Goal: Task Accomplishment & Management: Use online tool/utility

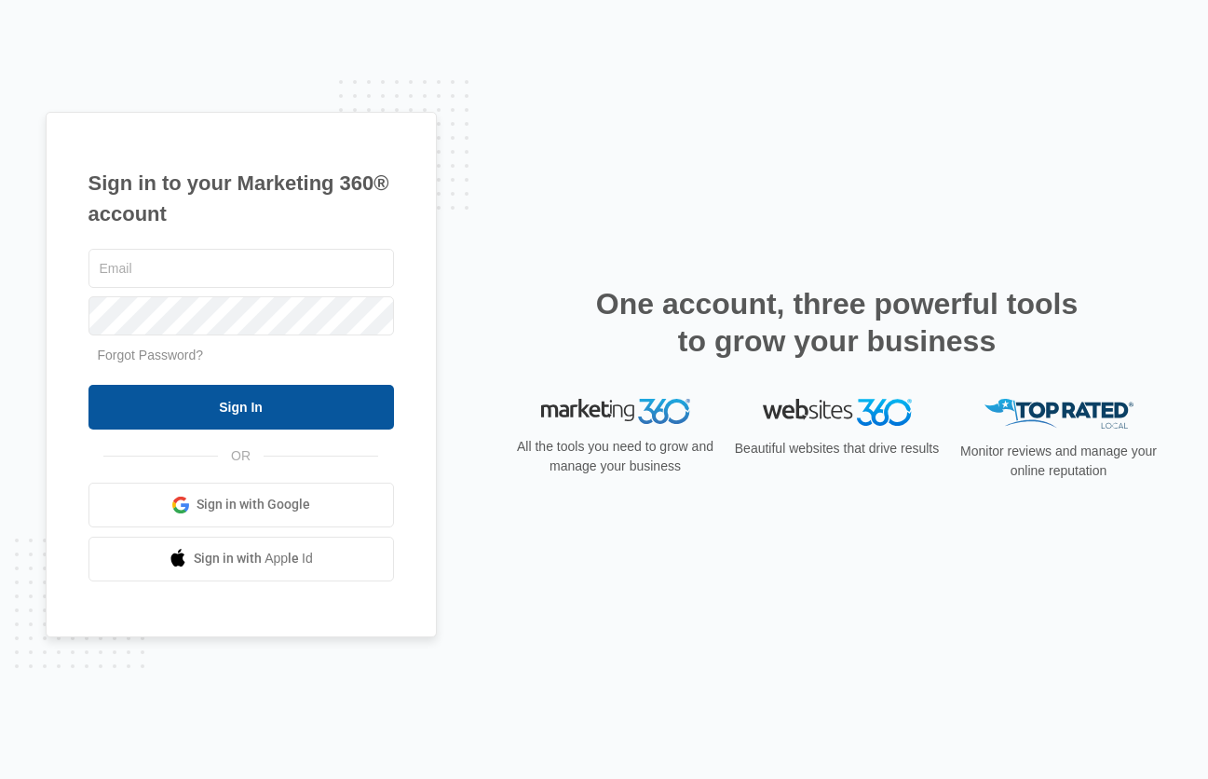
type input "dmvbroker@ajicorporate.com"
click at [264, 399] on input "Sign In" at bounding box center [241, 407] width 306 height 45
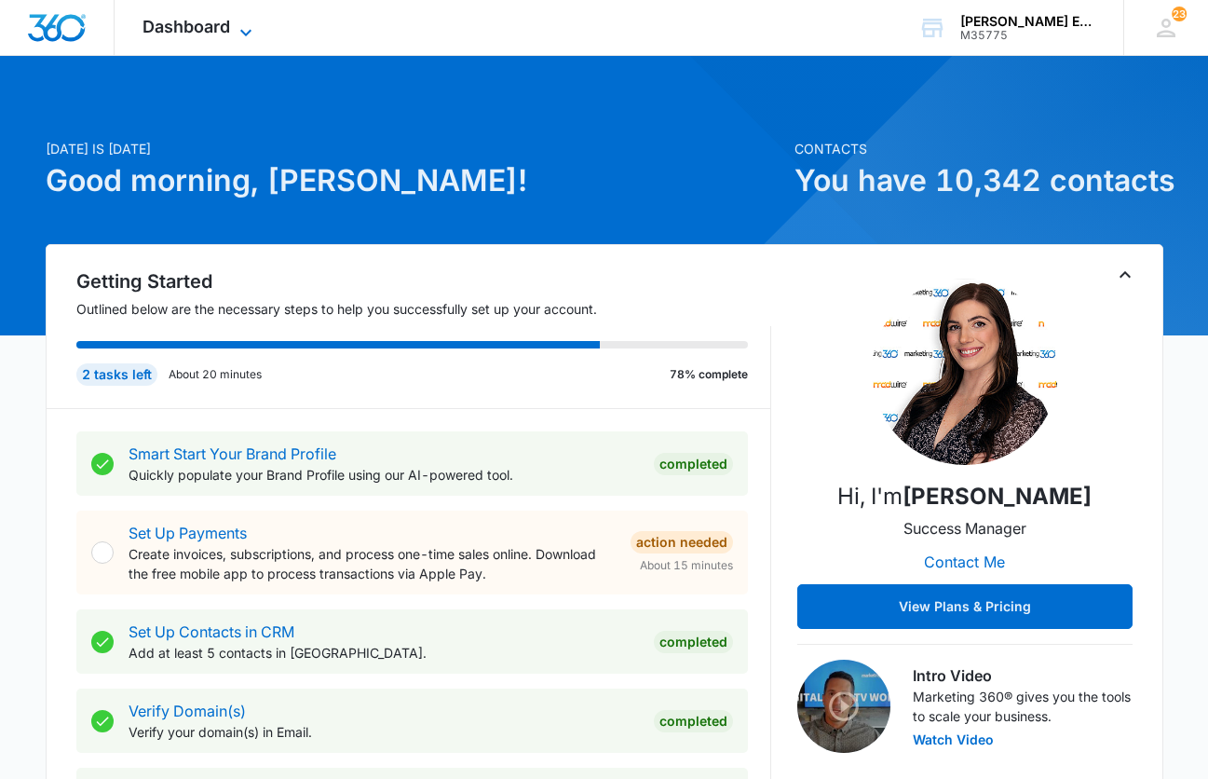
click at [246, 32] on icon at bounding box center [246, 32] width 22 height 22
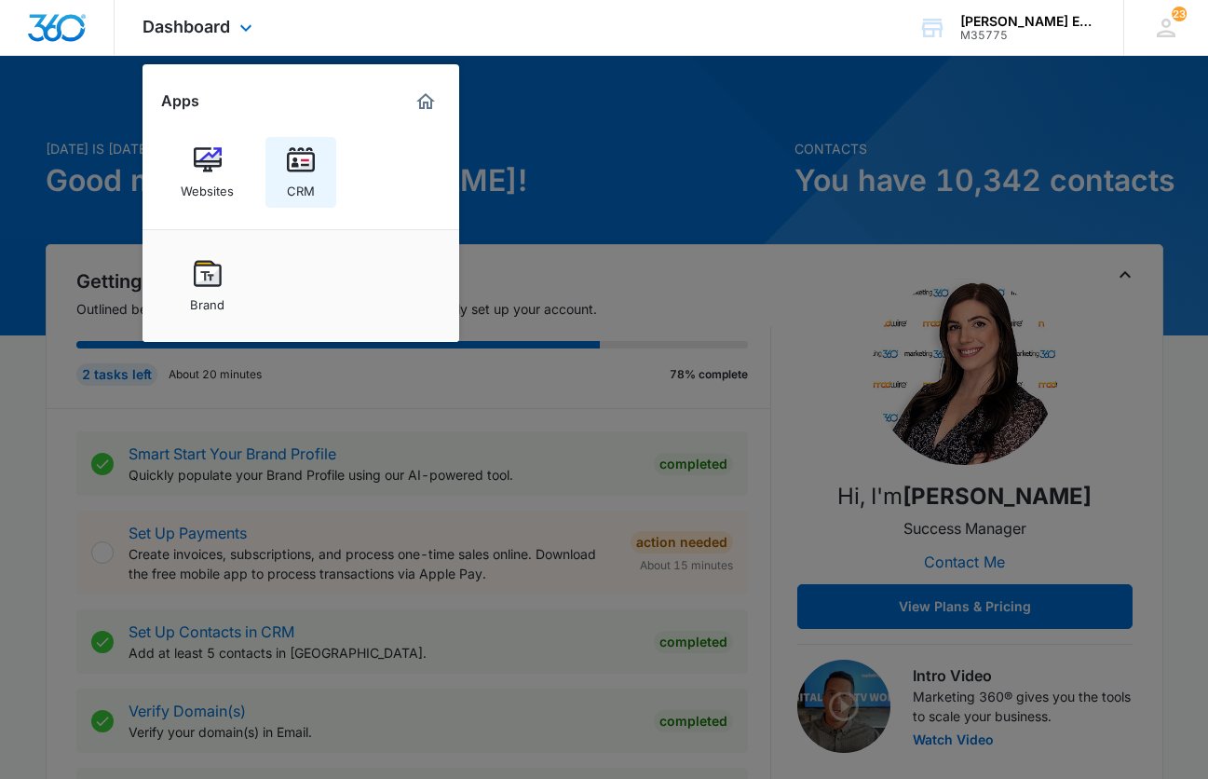
click at [298, 165] on img at bounding box center [301, 160] width 28 height 28
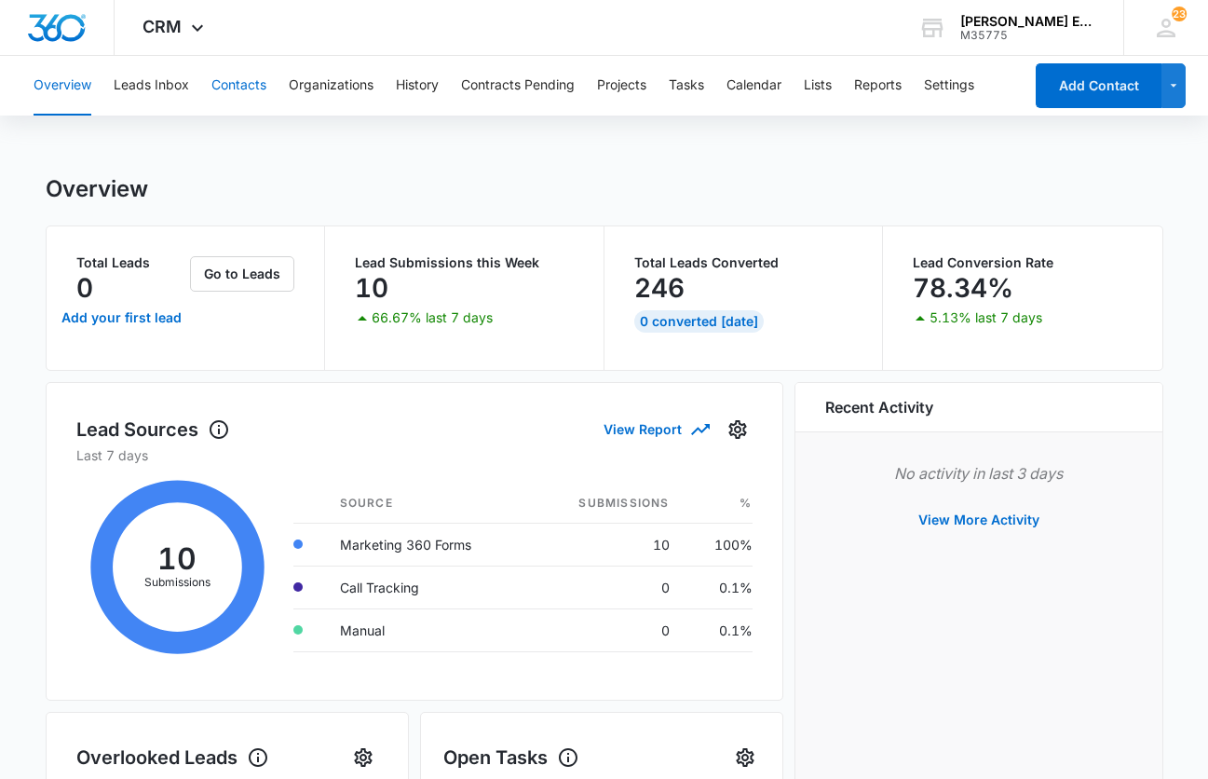
click at [252, 73] on button "Contacts" at bounding box center [238, 86] width 55 height 60
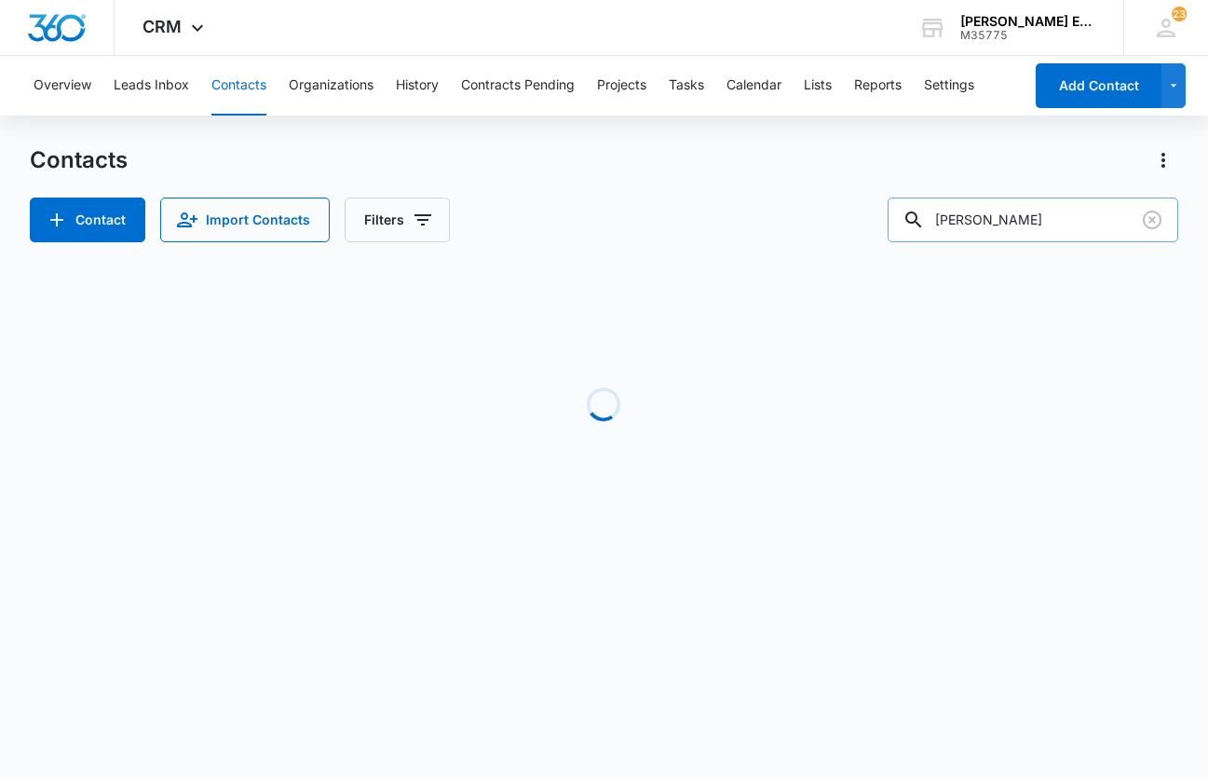
click at [1035, 228] on input "[PERSON_NAME]" at bounding box center [1033, 219] width 291 height 45
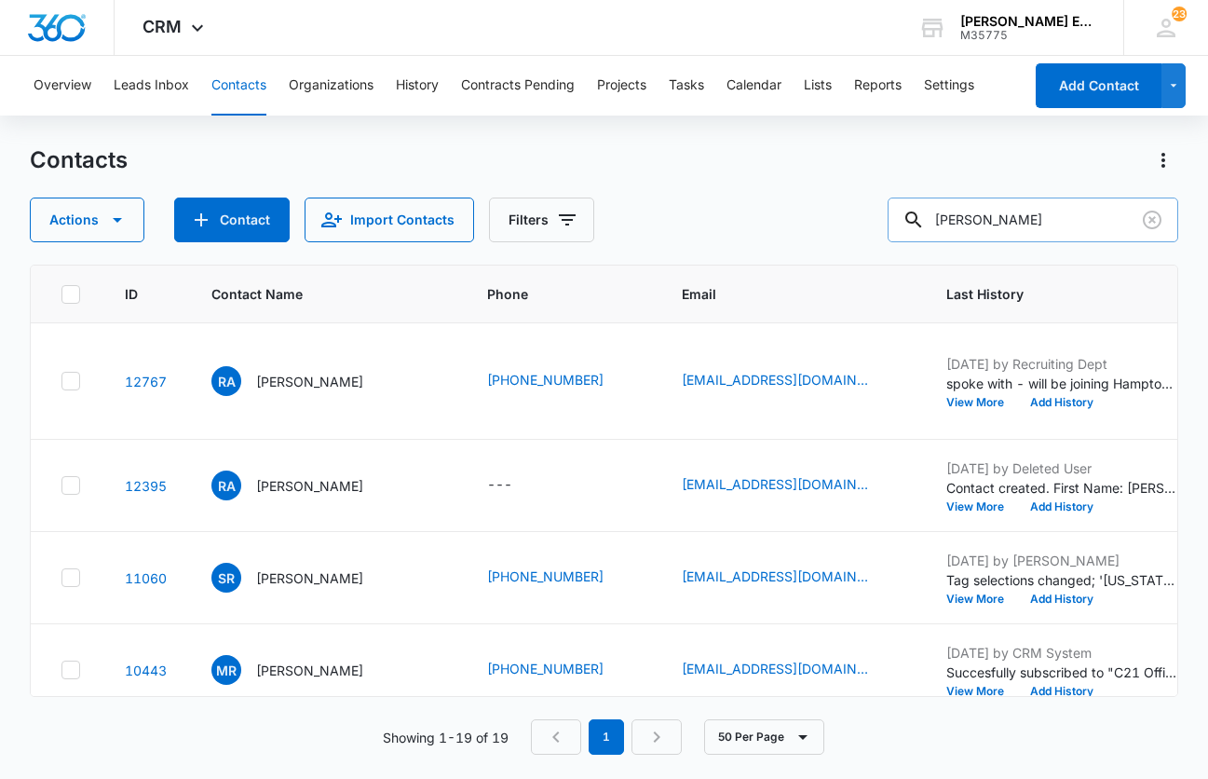
type input "[PERSON_NAME]"
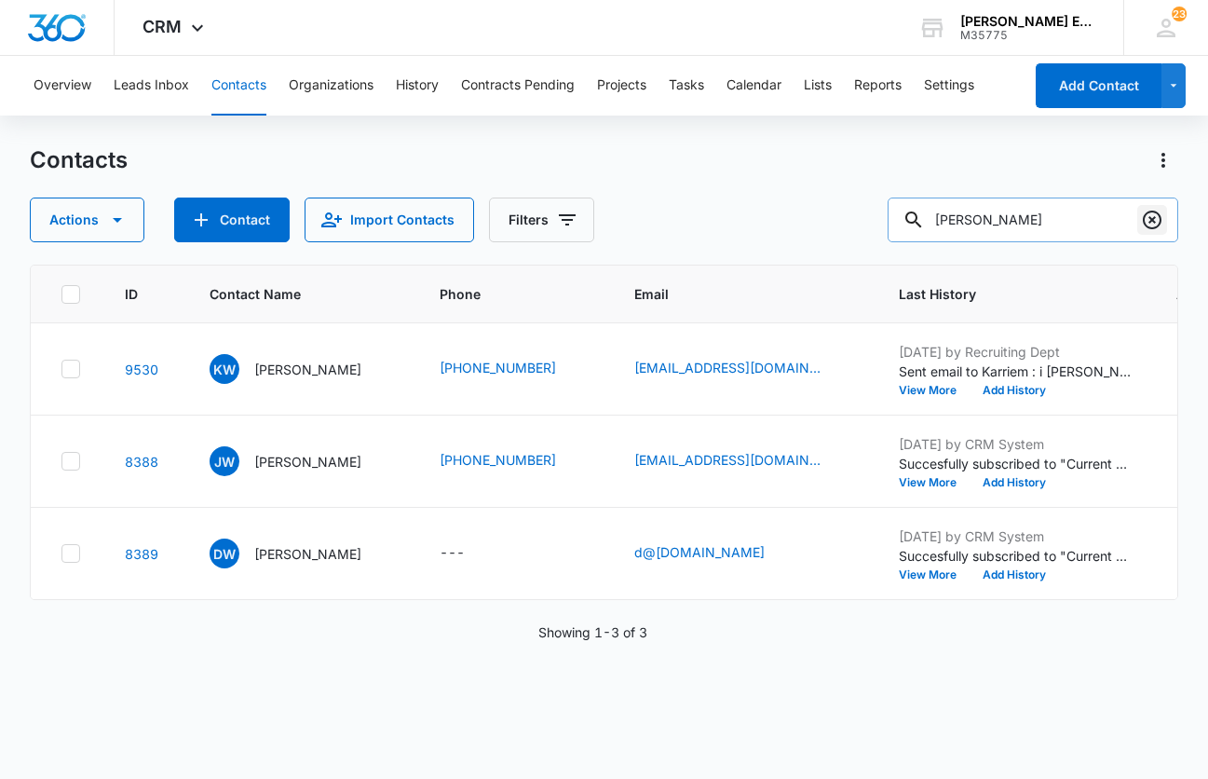
click at [1152, 223] on icon "Clear" at bounding box center [1152, 220] width 22 height 22
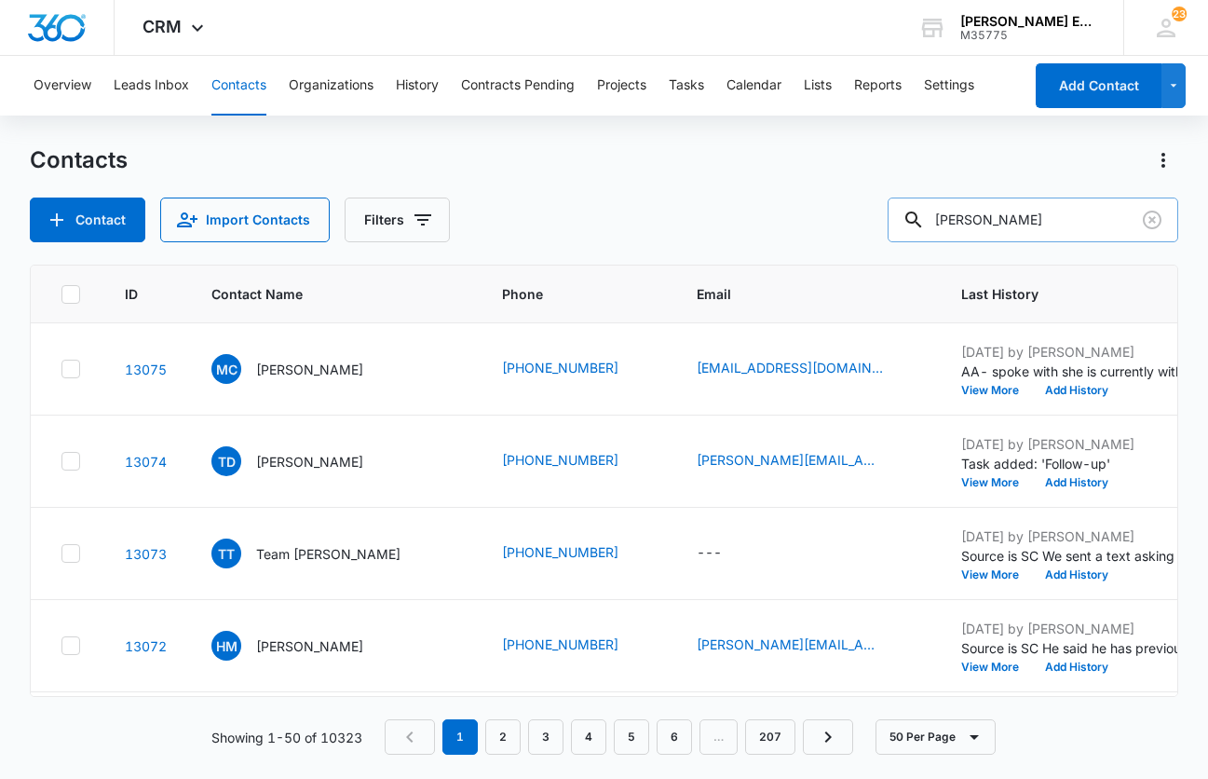
type input "[PERSON_NAME]"
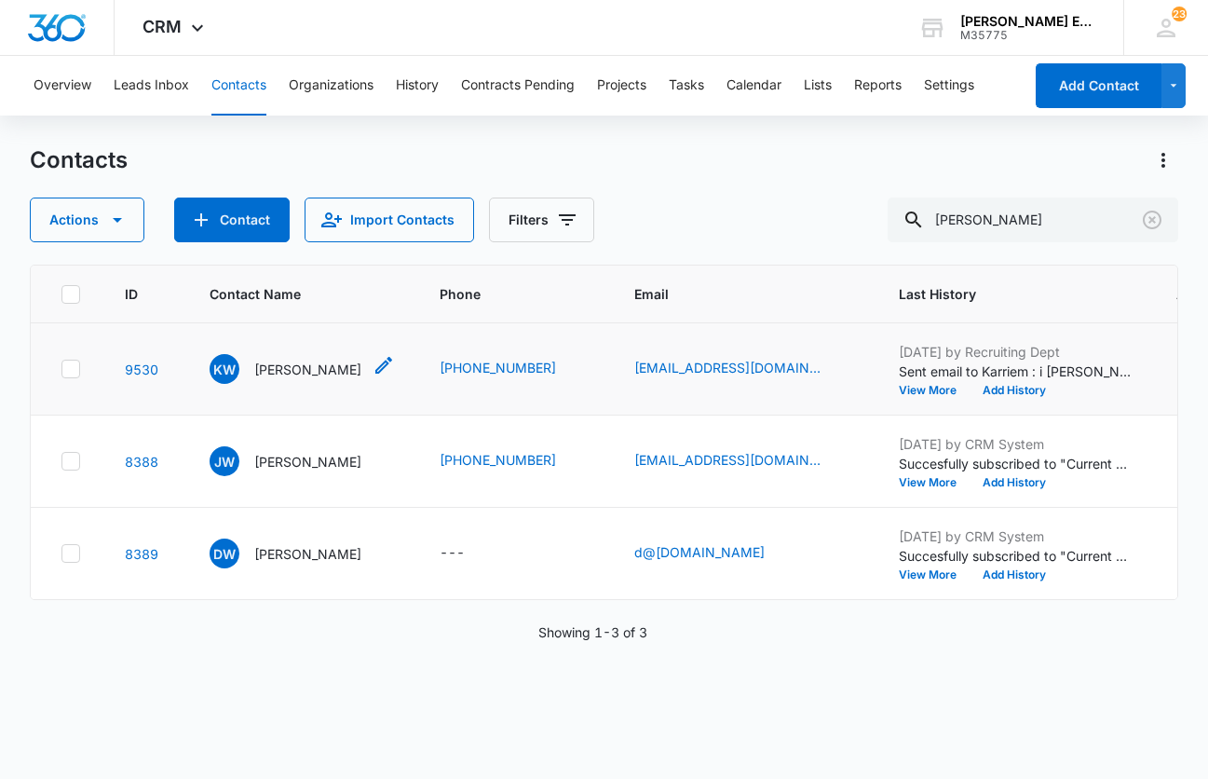
click at [307, 379] on p "[PERSON_NAME]" at bounding box center [307, 370] width 107 height 20
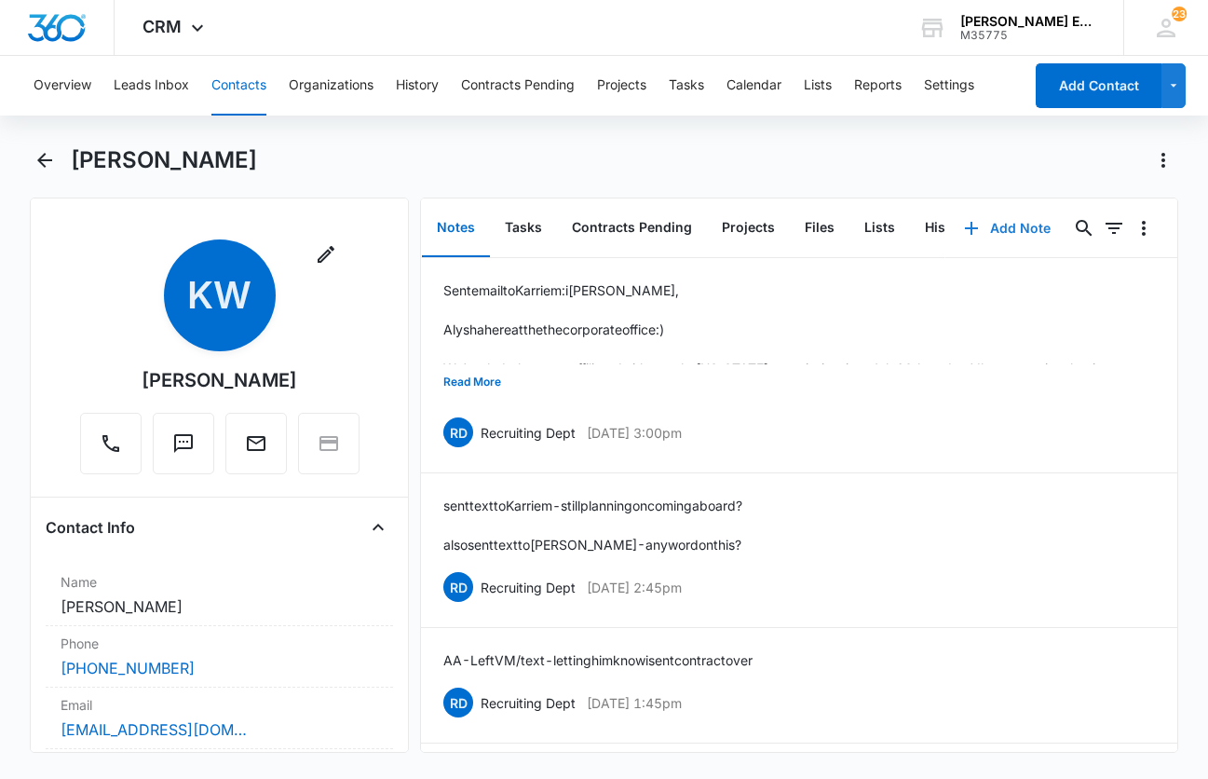
click at [1003, 230] on button "Add Note" at bounding box center [1008, 228] width 124 height 45
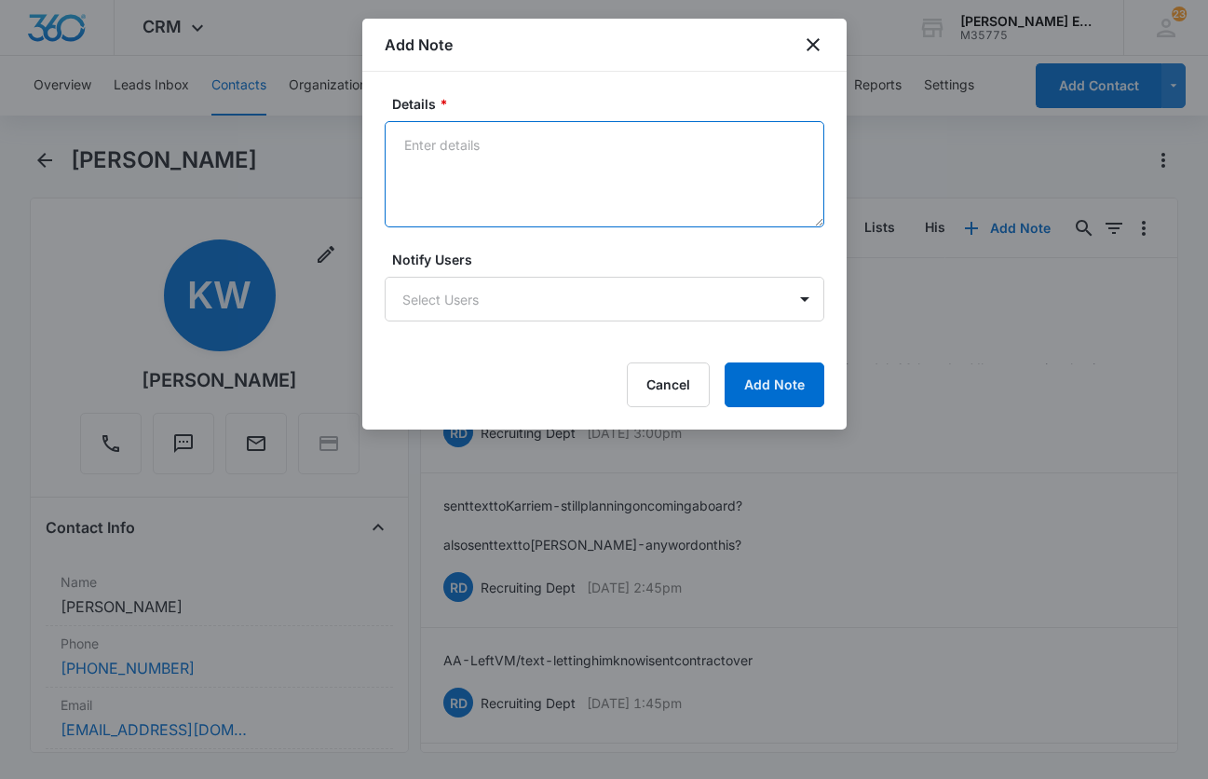
click at [605, 187] on textarea "Details *" at bounding box center [605, 174] width 440 height 106
click at [449, 150] on textarea "I called left a voicemail and texted him to call me." at bounding box center [605, 174] width 440 height 106
type textarea "I called, left a voicemail and texted him to call me."
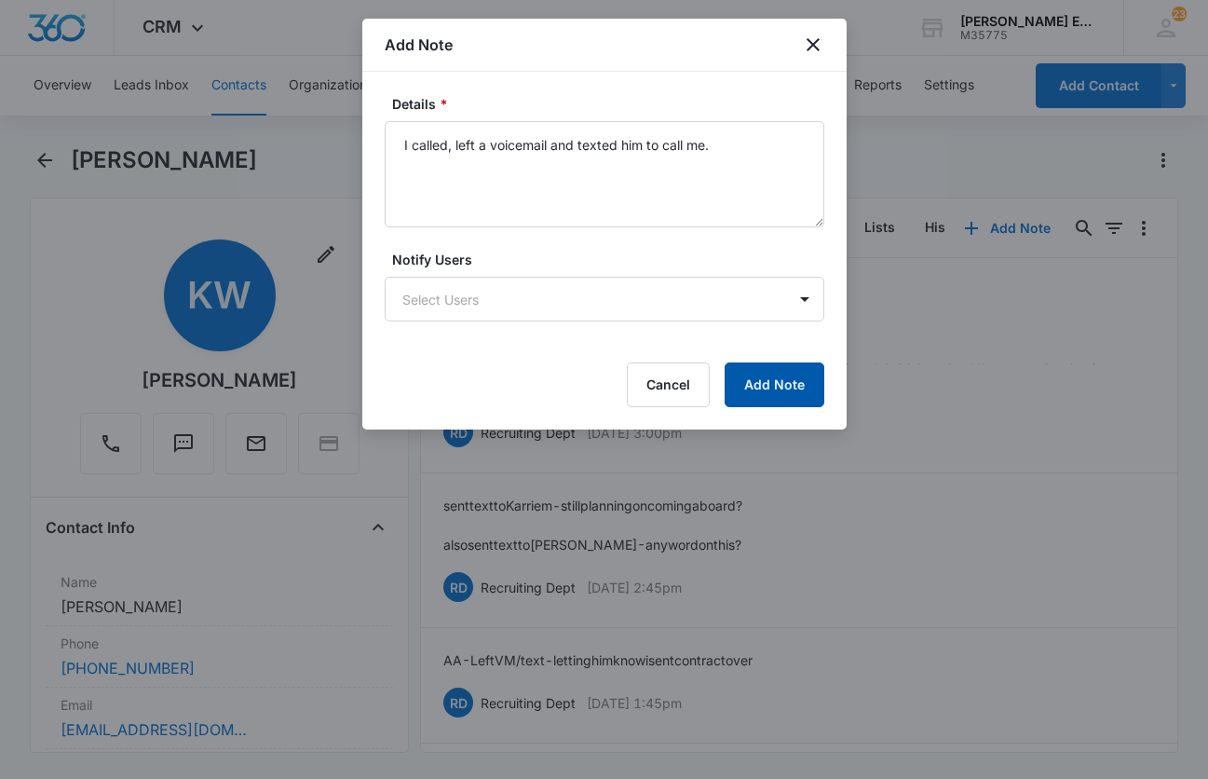
click at [796, 381] on button "Add Note" at bounding box center [775, 384] width 100 height 45
